Goal: Transaction & Acquisition: Purchase product/service

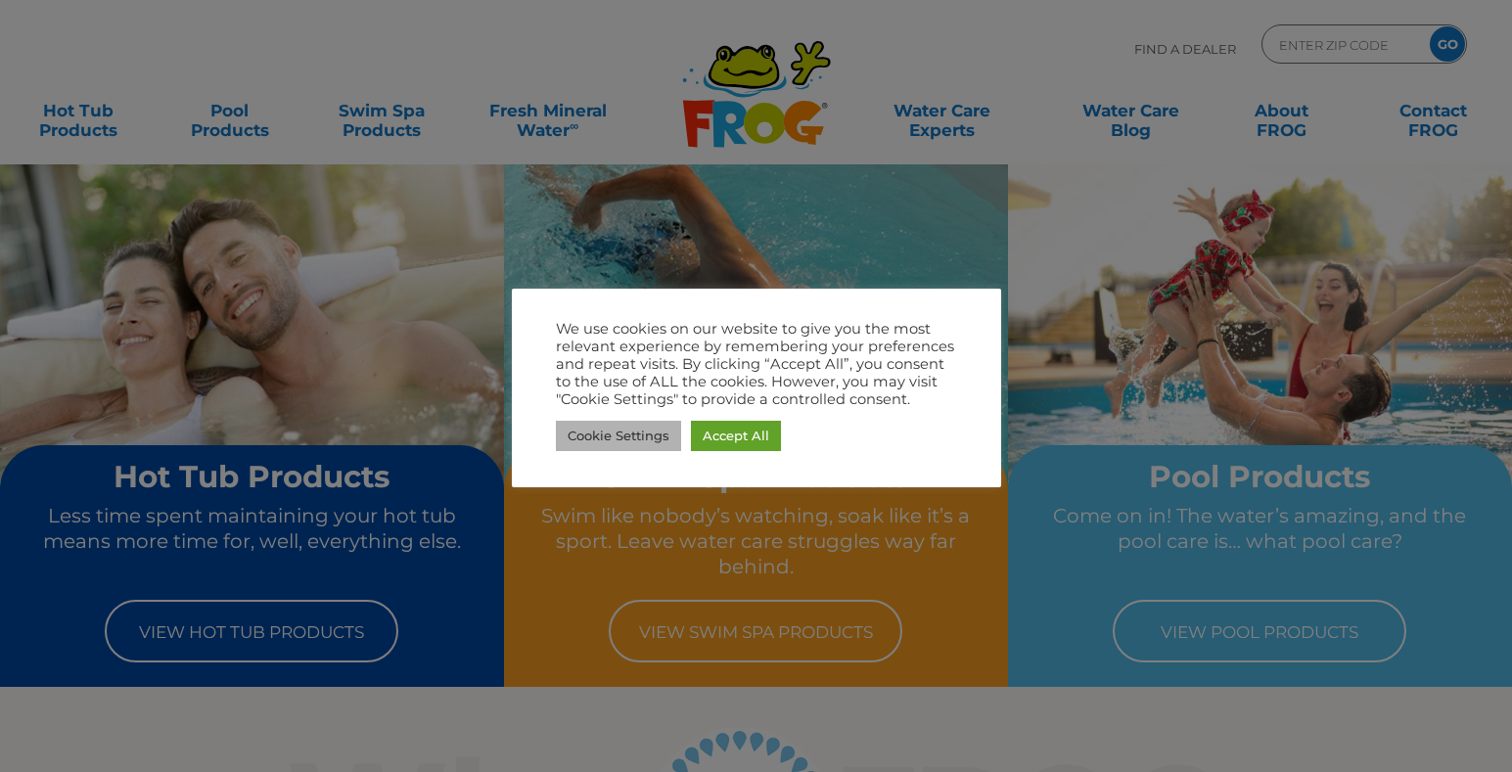
click at [631, 434] on link "Cookie Settings" at bounding box center [618, 436] width 125 height 30
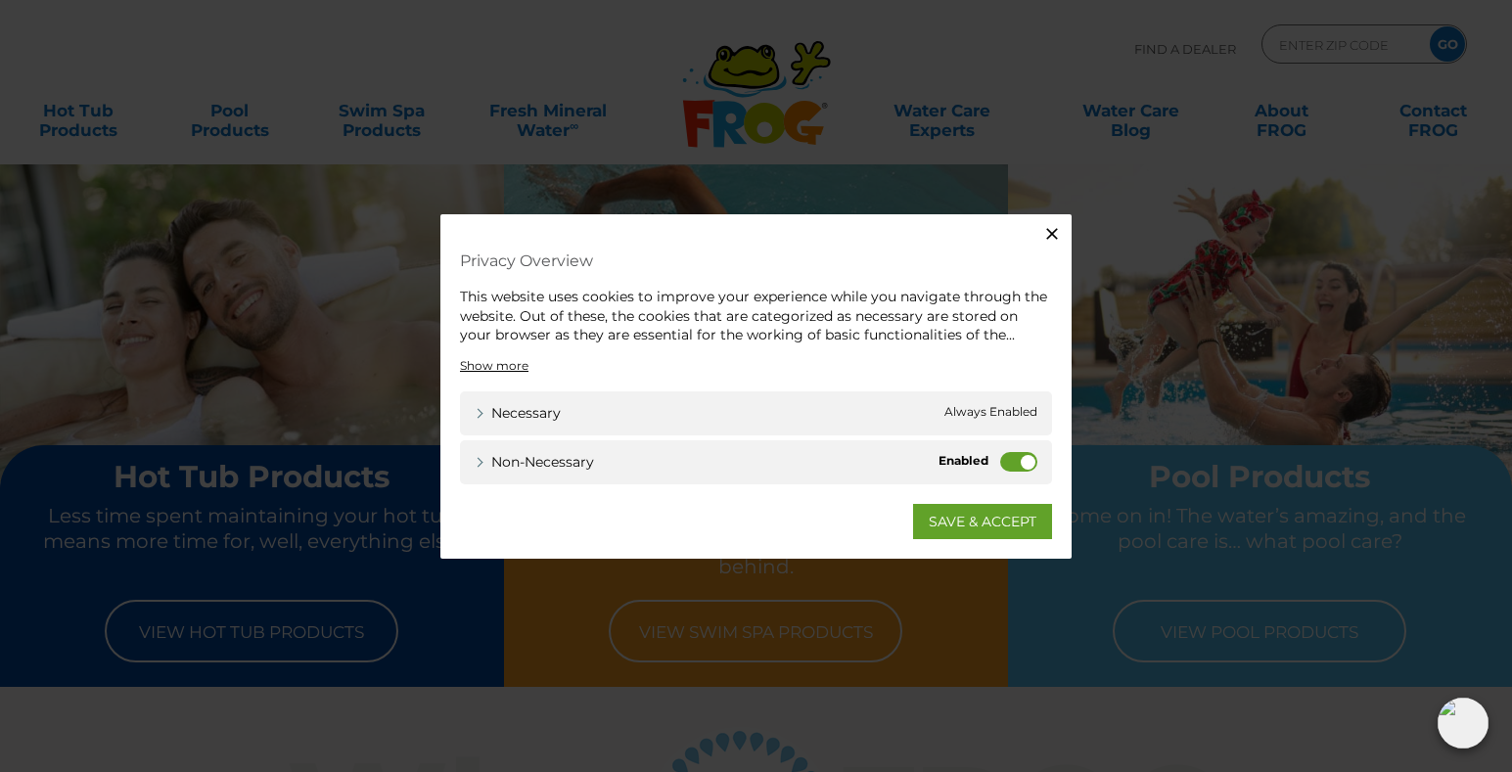
click at [1016, 466] on label "Non-necessary" at bounding box center [1018, 461] width 37 height 20
click at [0, 0] on input "Non-necessary" at bounding box center [0, 0] width 0 height 0
drag, startPoint x: 967, startPoint y: 531, endPoint x: 886, endPoint y: 535, distance: 81.3
click at [967, 530] on link "SAVE & ACCEPT" at bounding box center [982, 520] width 139 height 35
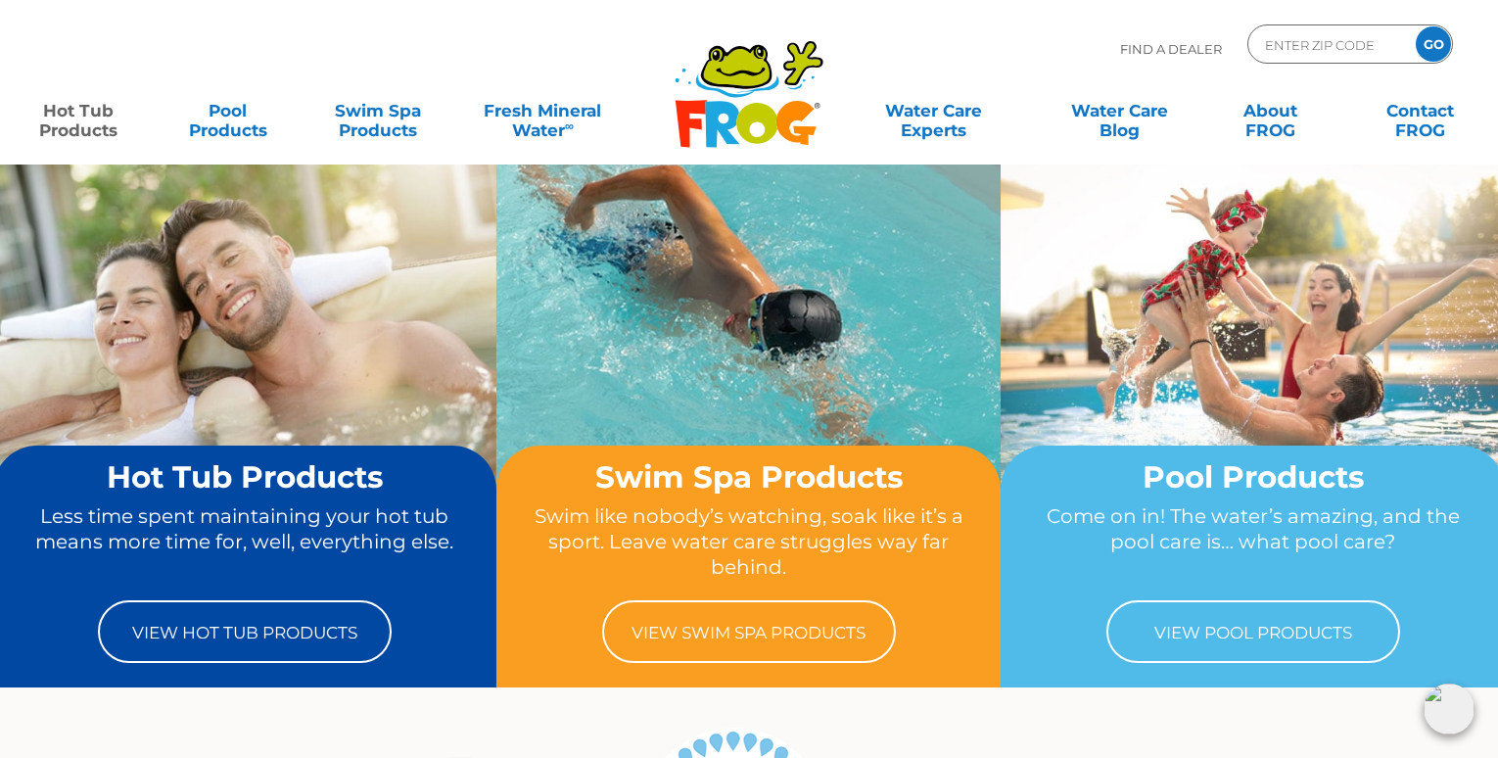
click at [64, 121] on link "Hot Tub Products" at bounding box center [78, 110] width 116 height 39
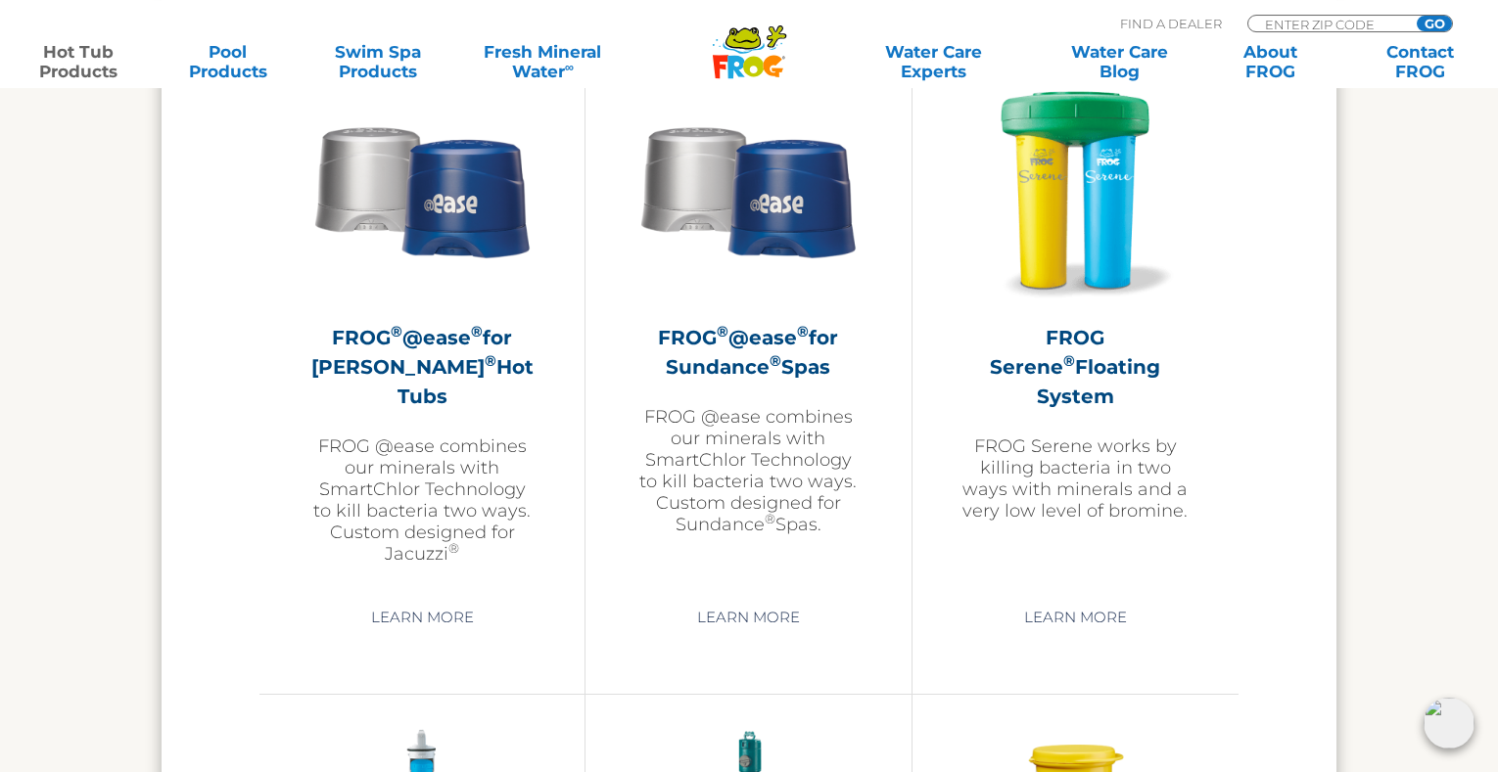
scroll to position [3556, 0]
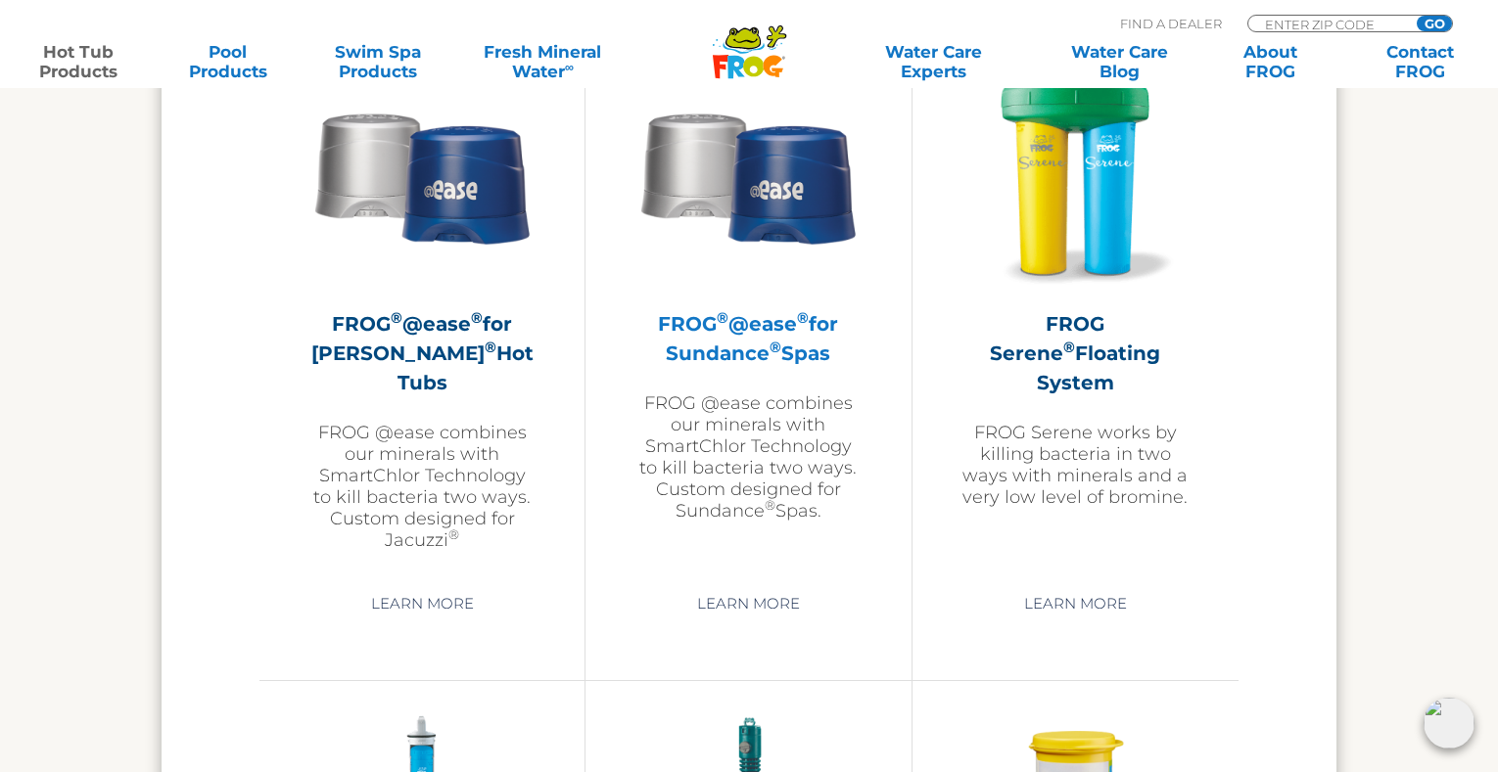
click at [759, 328] on h2 "FROG ® @ease ® for Sundance ® Spas" at bounding box center [747, 338] width 227 height 59
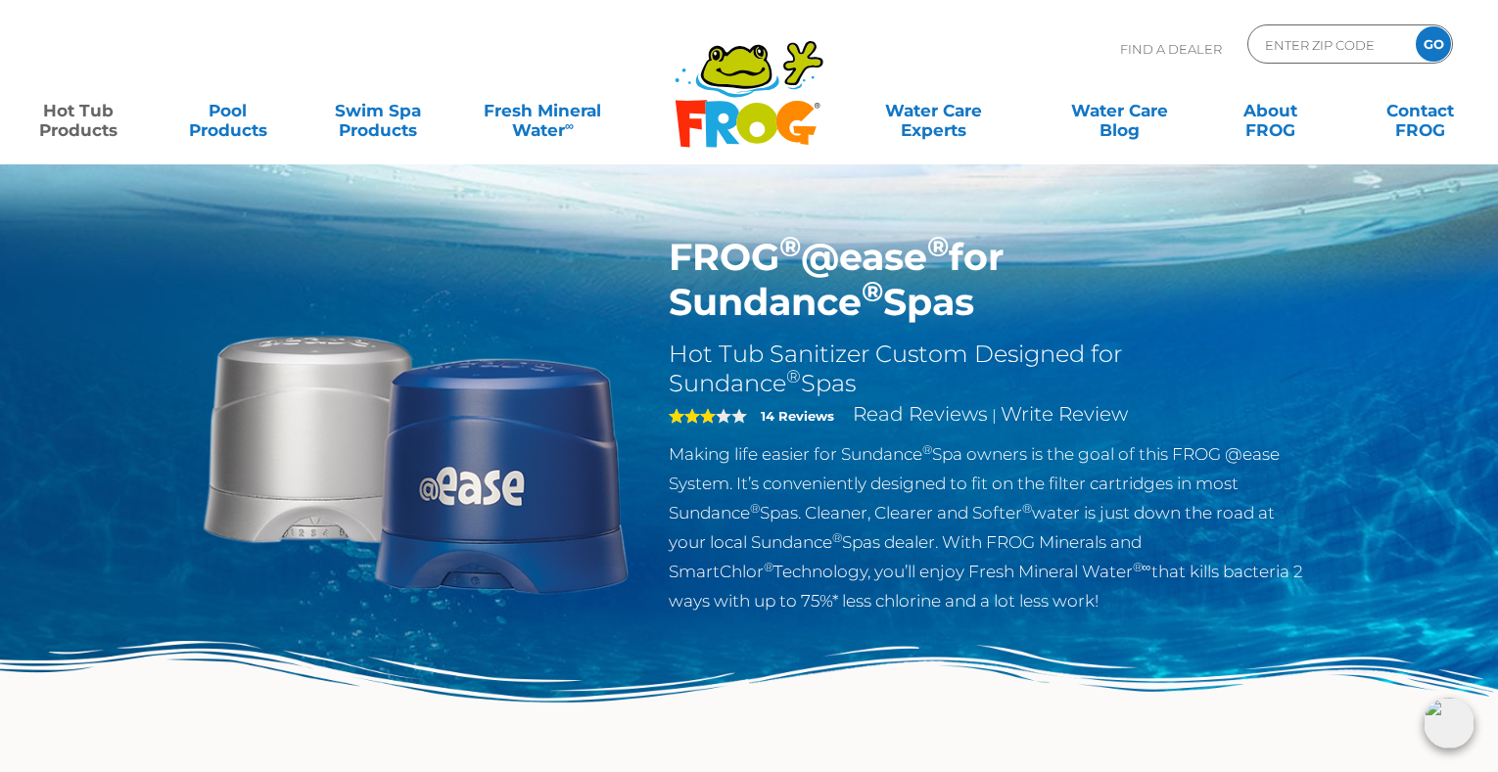
click at [724, 421] on span "3" at bounding box center [708, 416] width 78 height 16
drag, startPoint x: 767, startPoint y: 413, endPoint x: 914, endPoint y: 407, distance: 147.0
click at [767, 413] on strong "14 Reviews" at bounding box center [797, 416] width 73 height 16
click at [921, 407] on link "Read Reviews" at bounding box center [920, 413] width 135 height 23
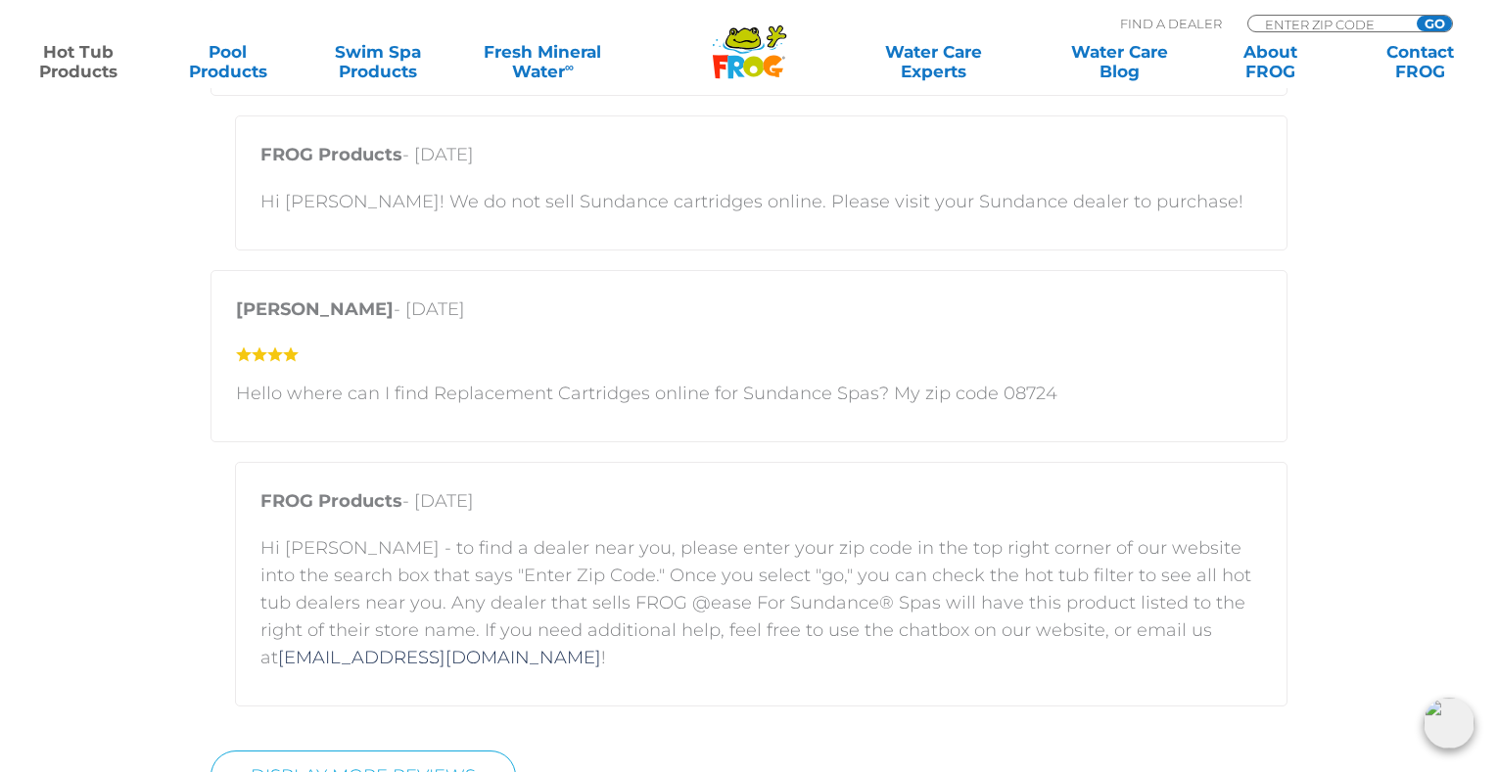
scroll to position [4068, 0]
